Goal: Task Accomplishment & Management: Use online tool/utility

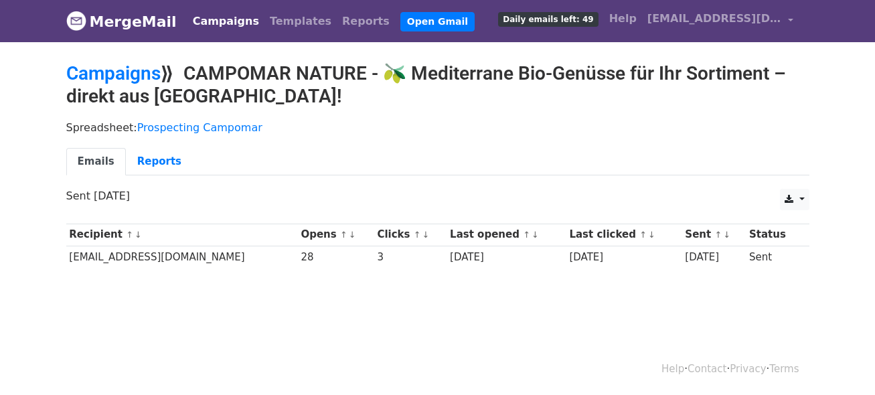
click at [423, 149] on ul "Emails Reports" at bounding box center [437, 161] width 743 height 27
click at [131, 66] on link "Campaigns" at bounding box center [113, 73] width 94 height 22
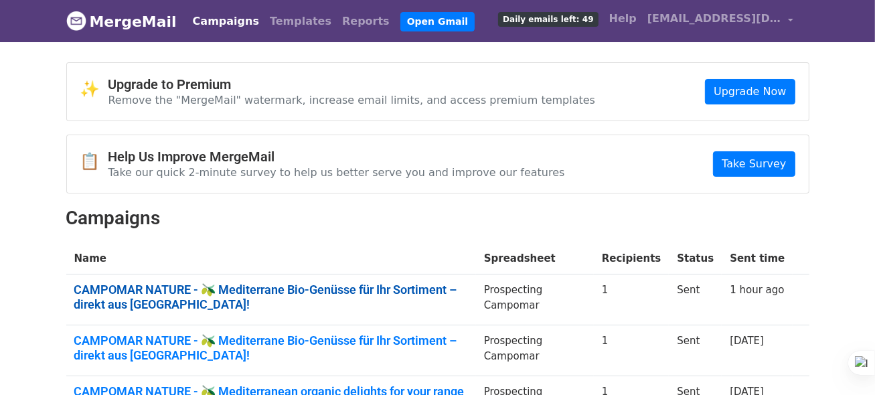
click at [144, 283] on link "CAMPOMAR NATURE - 🫒 Mediterrane Bio-Genüsse für Ihr Sortiment – direkt aus Span…" at bounding box center [271, 297] width 394 height 29
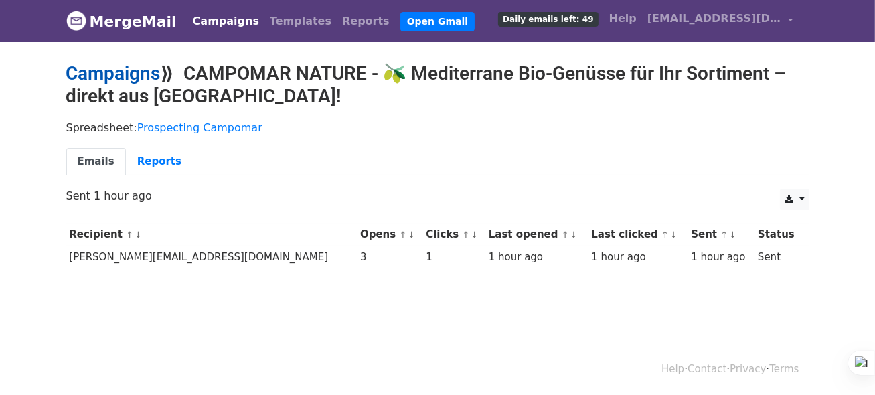
click at [136, 69] on link "Campaigns" at bounding box center [113, 73] width 94 height 22
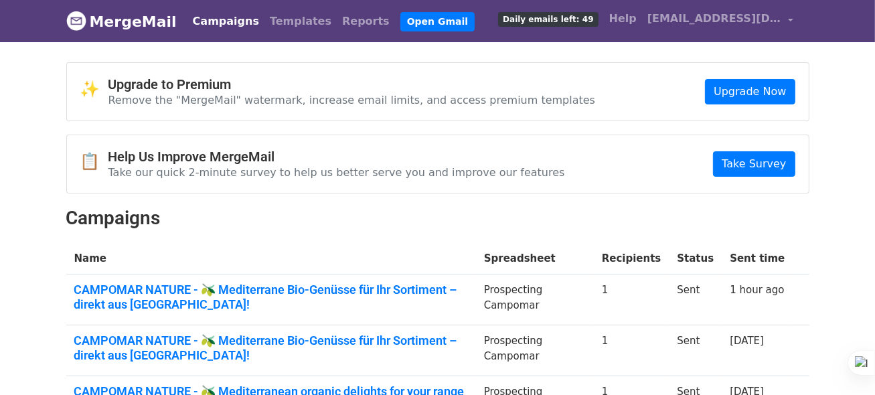
drag, startPoint x: 16, startPoint y: 96, endPoint x: 46, endPoint y: 109, distance: 32.4
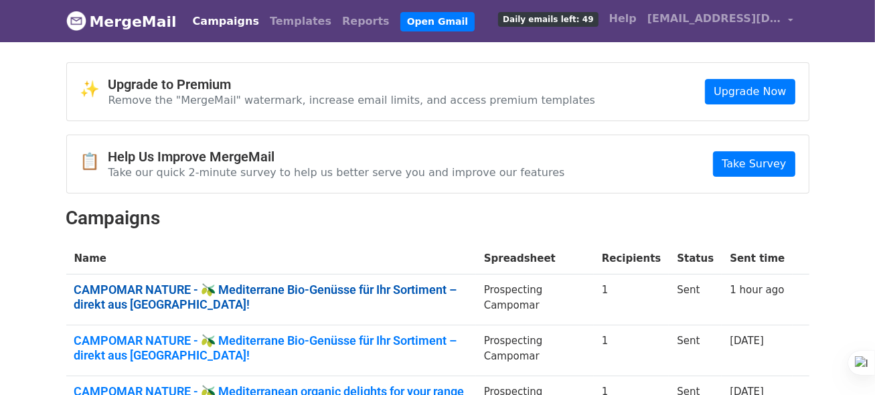
click at [257, 283] on link "CAMPOMAR NATURE - 🫒 Mediterrane Bio-Genüsse für Ihr Sortiment – direkt aus Span…" at bounding box center [271, 297] width 394 height 29
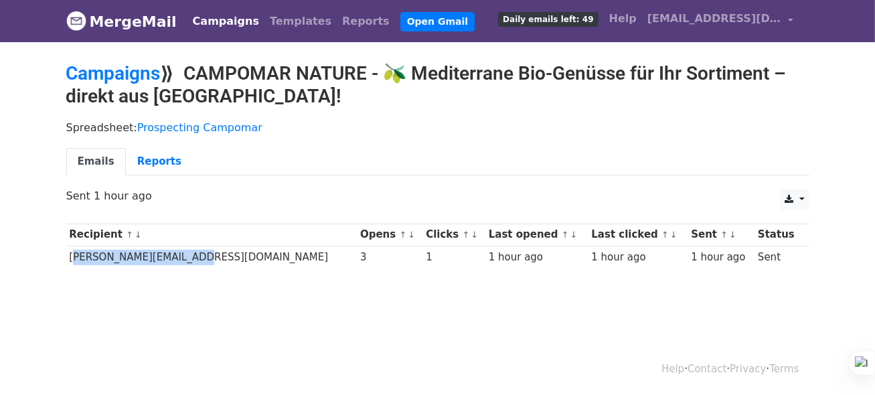
drag, startPoint x: 68, startPoint y: 250, endPoint x: 168, endPoint y: 258, distance: 100.1
click at [168, 258] on td "[PERSON_NAME][EMAIL_ADDRESS][DOMAIN_NAME]" at bounding box center [211, 257] width 291 height 22
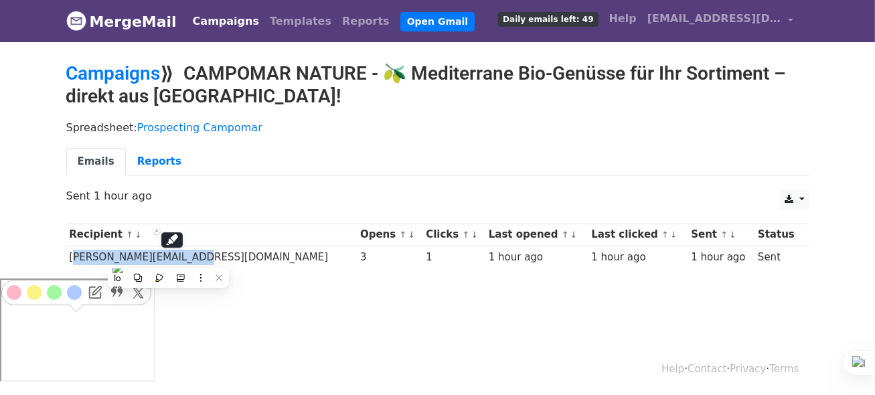
copy td "[EMAIL_ADDRESS]-"
